Goal: Information Seeking & Learning: Learn about a topic

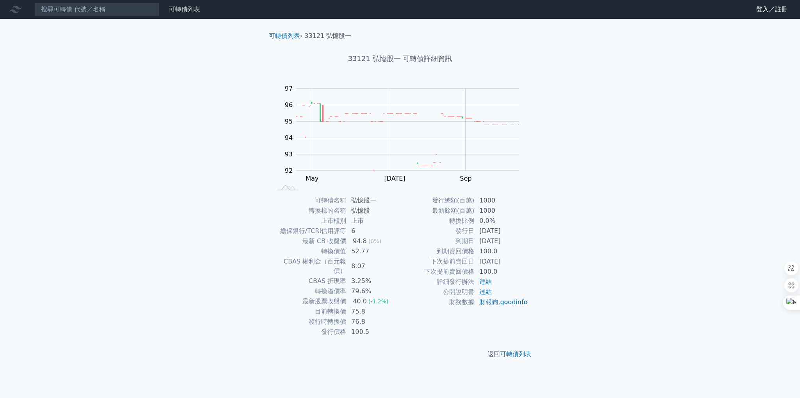
drag, startPoint x: 740, startPoint y: 131, endPoint x: 579, endPoint y: 136, distance: 160.7
click at [740, 131] on div "可轉債列表 財務數據 可轉債列表 財務數據 登入／註冊 登入／註冊 可轉債列表 › 33121 弘憶股一 33121 弘憶股一 可轉債詳細資訊 Zoom Ou…" at bounding box center [400, 199] width 800 height 398
click at [666, 182] on div "可轉債列表 財務數據 可轉債列表 財務數據 登入／註冊 登入／註冊 可轉債列表 › 33121 弘憶股一 33121 弘憶股一 可轉債詳細資訊 Zoom Ou…" at bounding box center [400, 199] width 800 height 398
